Goal: Find specific page/section

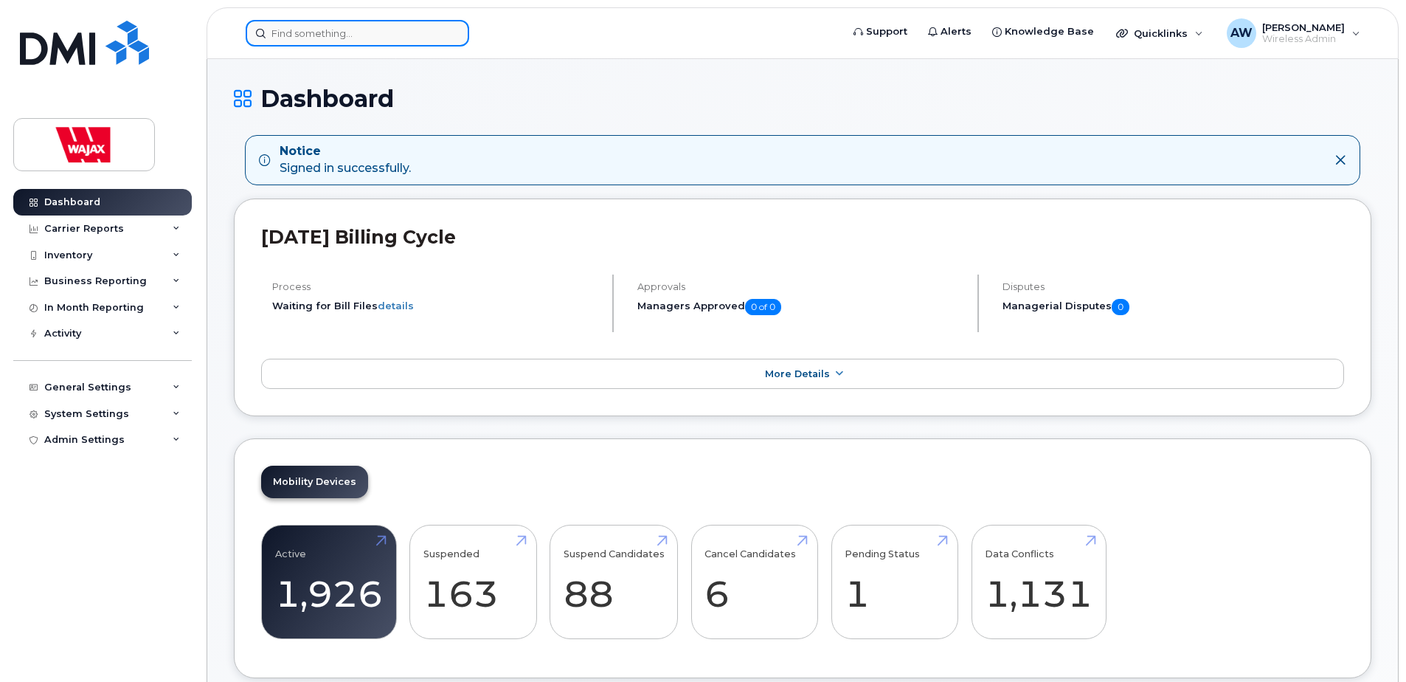
click at [283, 35] on input at bounding box center [358, 33] width 224 height 27
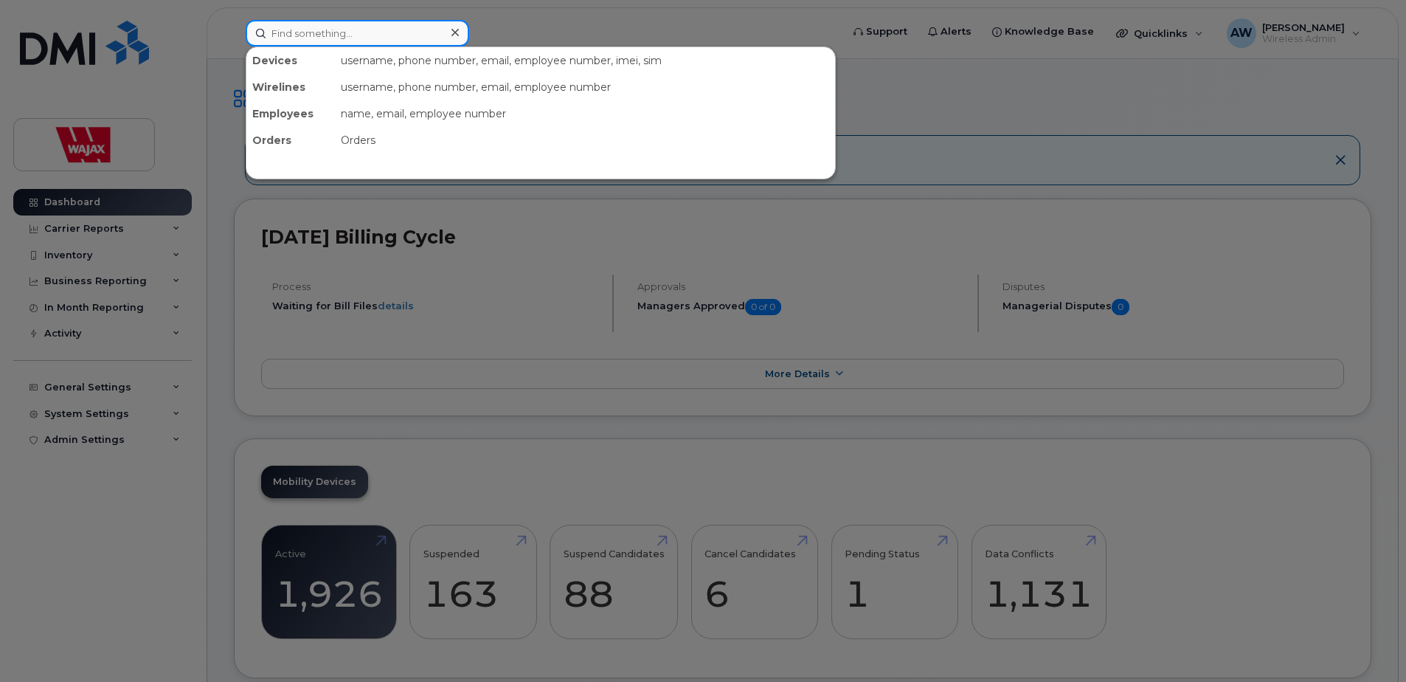
paste input "[PERSON_NAME]"
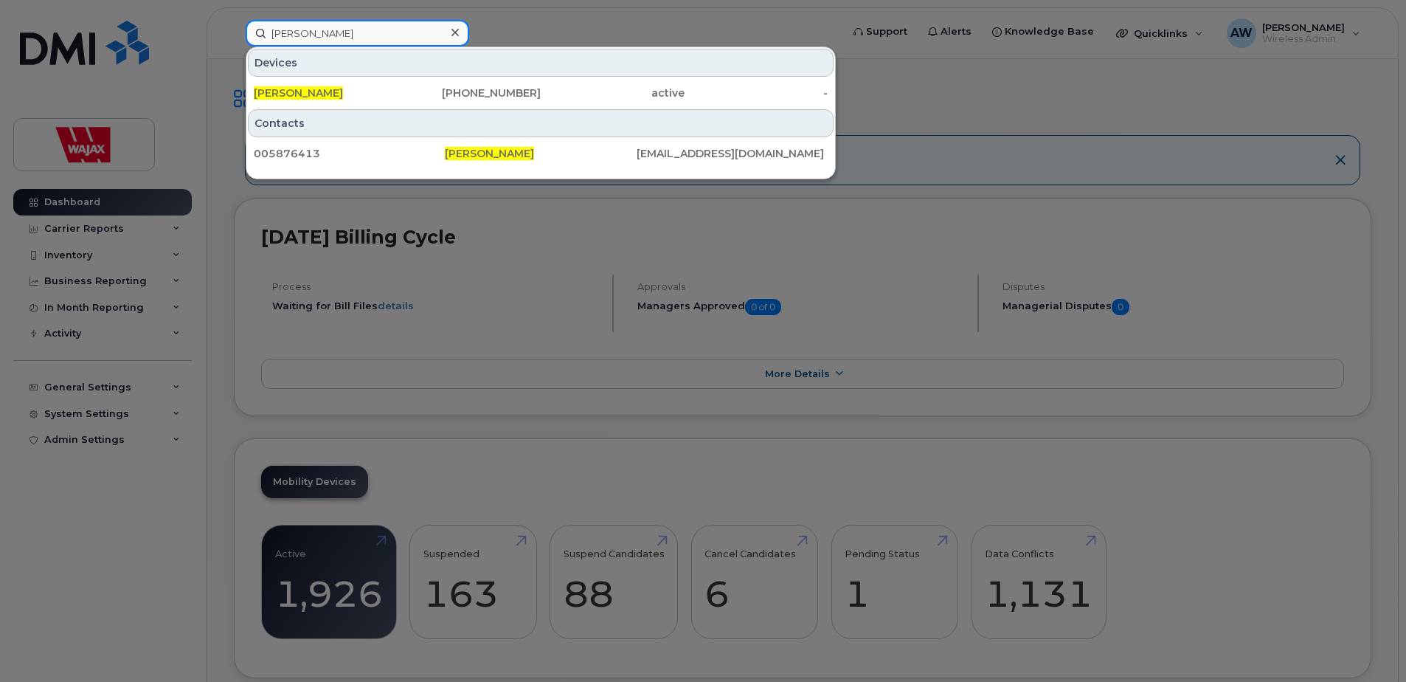
type input "[PERSON_NAME]"
click at [618, 78] on div "[PERSON_NAME] [PHONE_NUMBER] active -" at bounding box center [540, 93] width 589 height 30
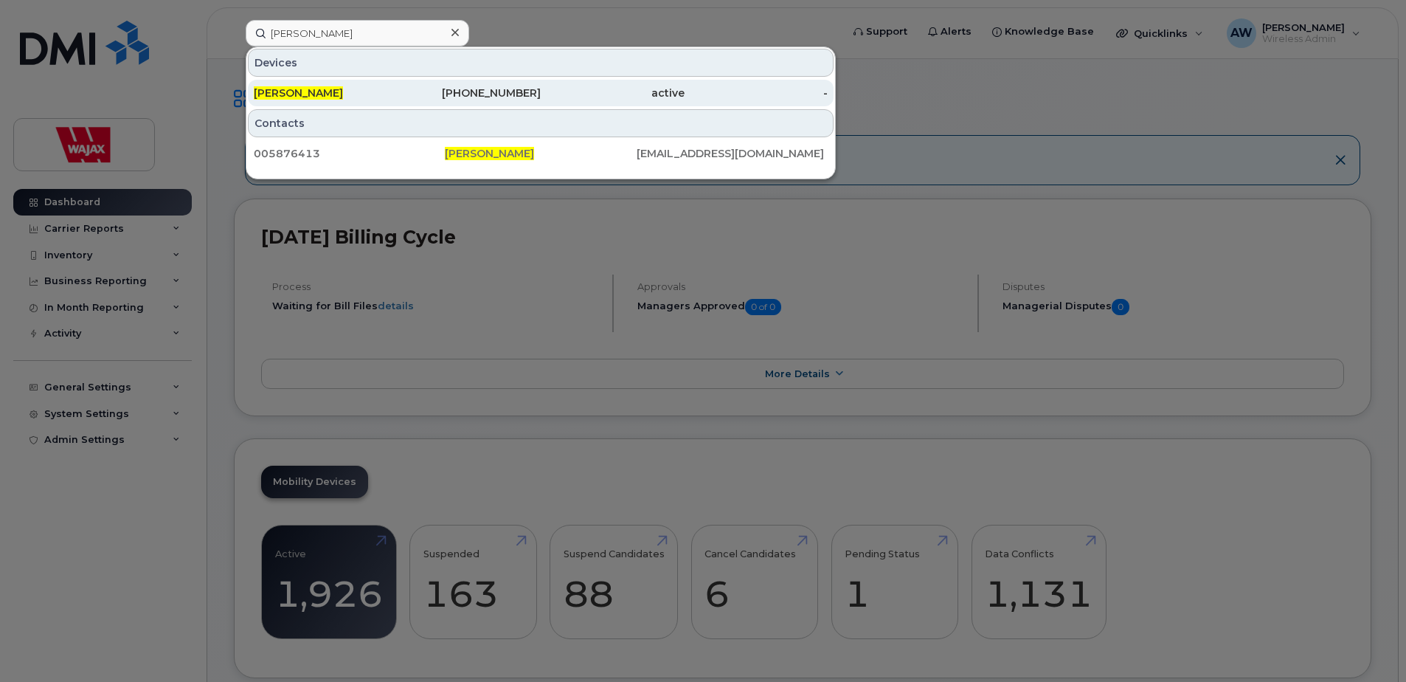
click at [618, 87] on div "active" at bounding box center [613, 93] width 144 height 15
